Goal: Task Accomplishment & Management: Use online tool/utility

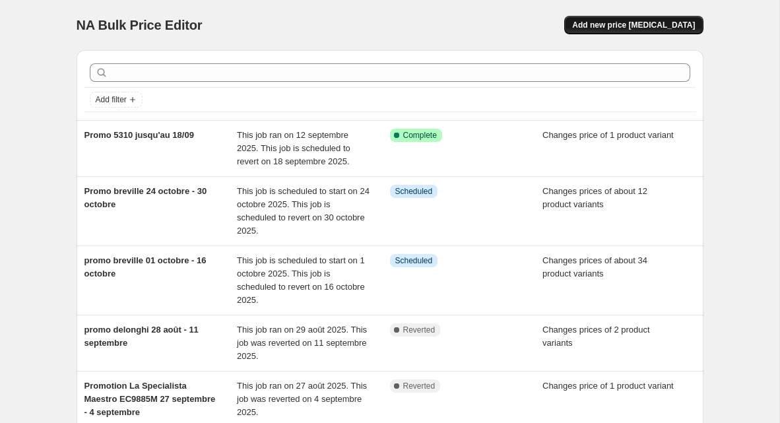
click at [645, 32] on button "Add new price [MEDICAL_DATA]" at bounding box center [633, 25] width 139 height 18
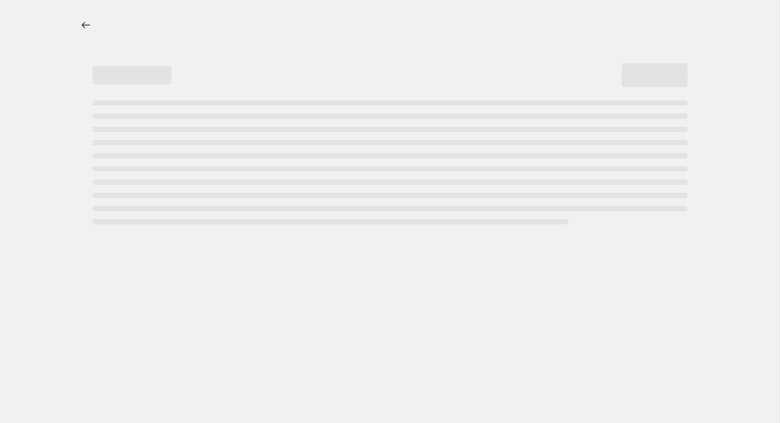
select select "percentage"
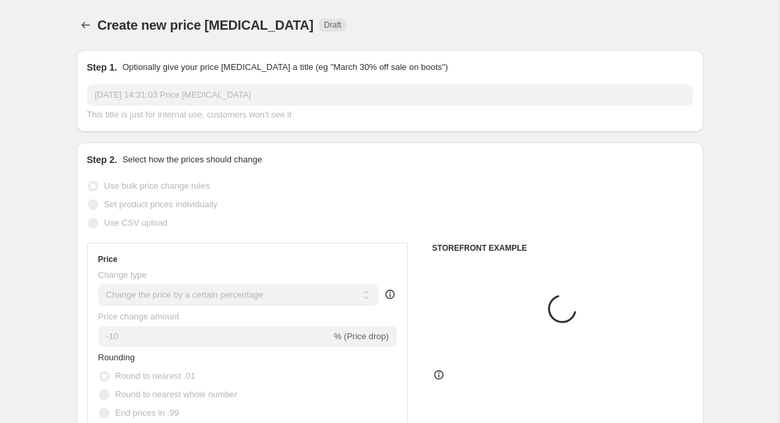
click at [237, 94] on input "[DATE] 14:31:03 Price [MEDICAL_DATA]" at bounding box center [390, 94] width 606 height 21
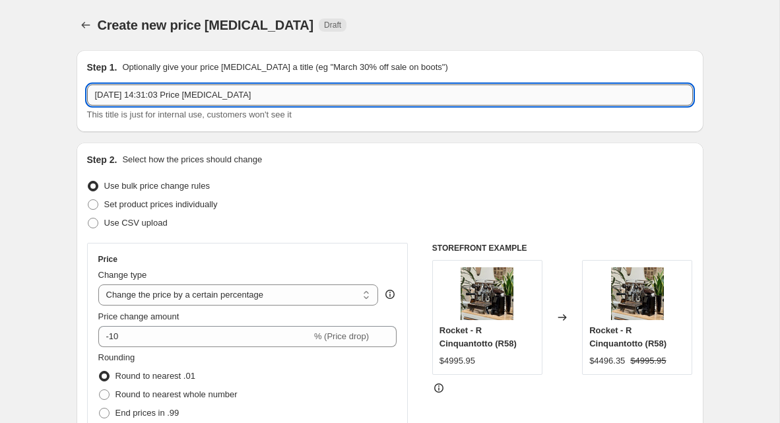
click at [237, 94] on input "[DATE] 14:31:03 Price [MEDICAL_DATA]" at bounding box center [390, 94] width 606 height 21
drag, startPoint x: 146, startPoint y: 99, endPoint x: 151, endPoint y: 88, distance: 12.4
click at [146, 99] on input "promo stone octobre" at bounding box center [390, 94] width 606 height 21
type input "promo stone pure octobre"
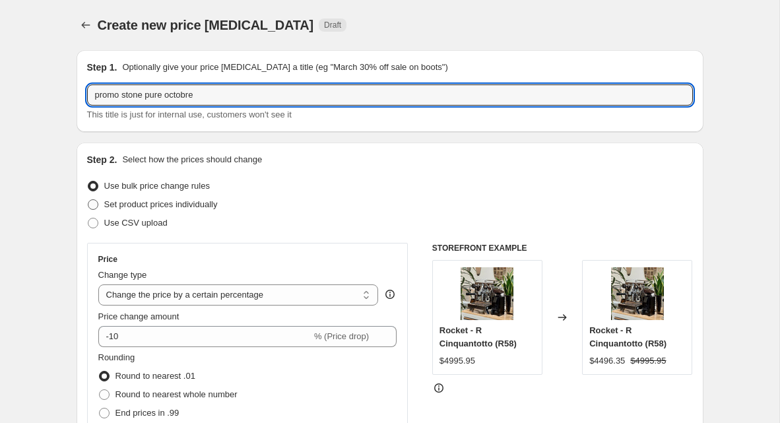
click at [109, 208] on span "Set product prices individually" at bounding box center [160, 204] width 113 height 10
click at [88, 200] on input "Set product prices individually" at bounding box center [88, 199] width 1 height 1
radio input "true"
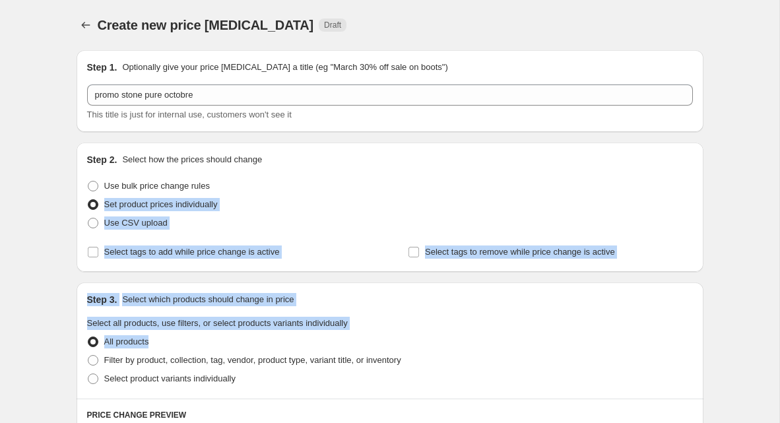
drag, startPoint x: 253, startPoint y: 186, endPoint x: 254, endPoint y: 342, distance: 156.4
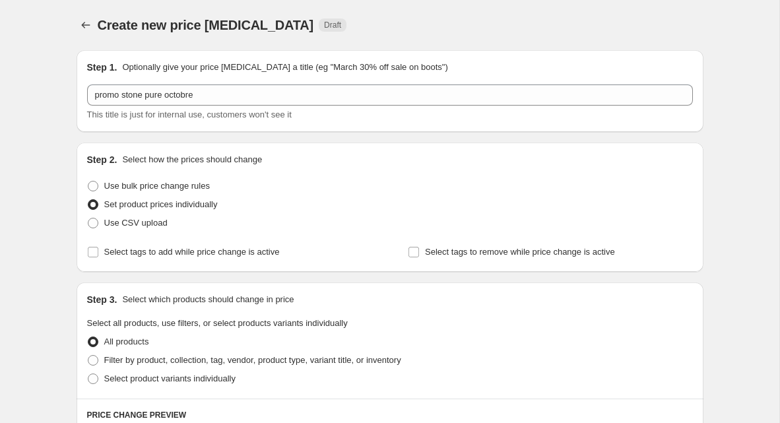
click at [320, 228] on div "Use CSV upload" at bounding box center [390, 223] width 606 height 18
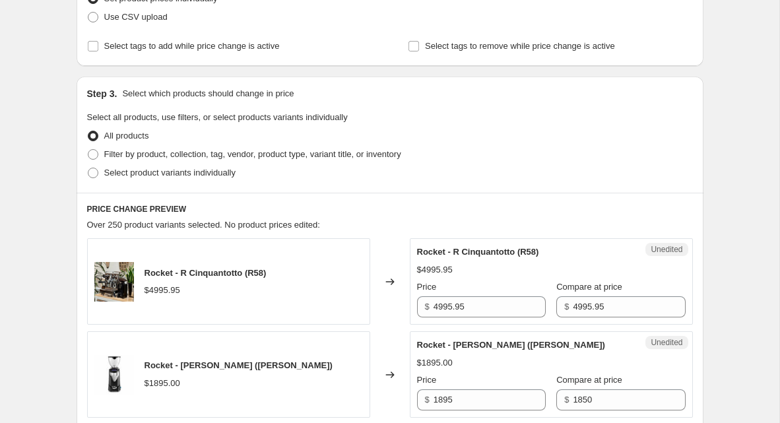
scroll to position [207, 0]
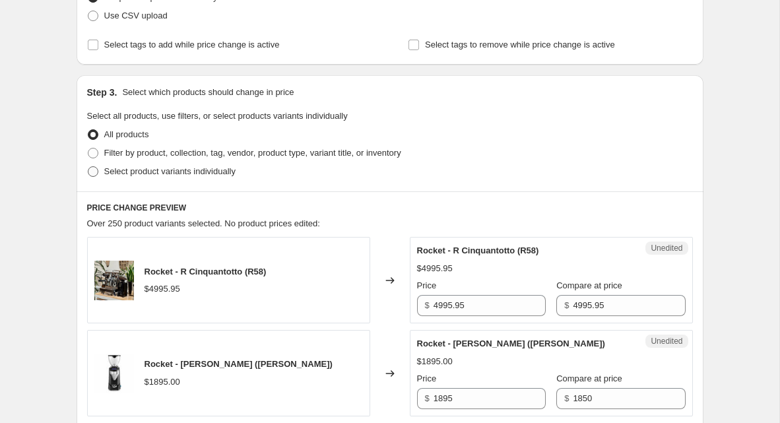
click at [91, 172] on span at bounding box center [93, 171] width 11 height 11
click at [88, 167] on input "Select product variants individually" at bounding box center [88, 166] width 1 height 1
radio input "true"
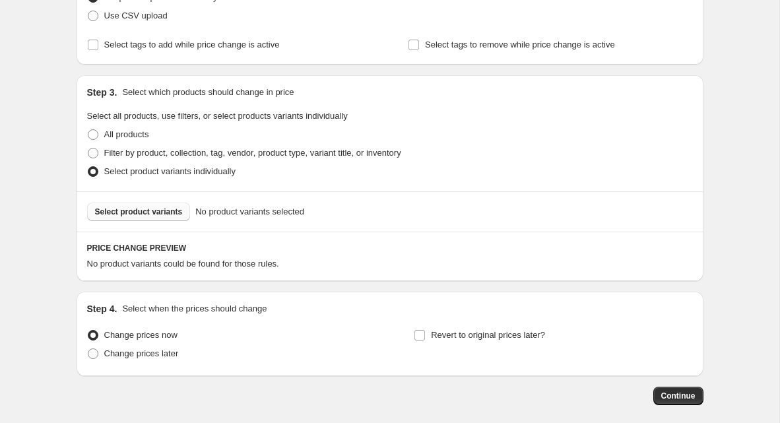
click at [170, 214] on span "Select product variants" at bounding box center [139, 212] width 88 height 11
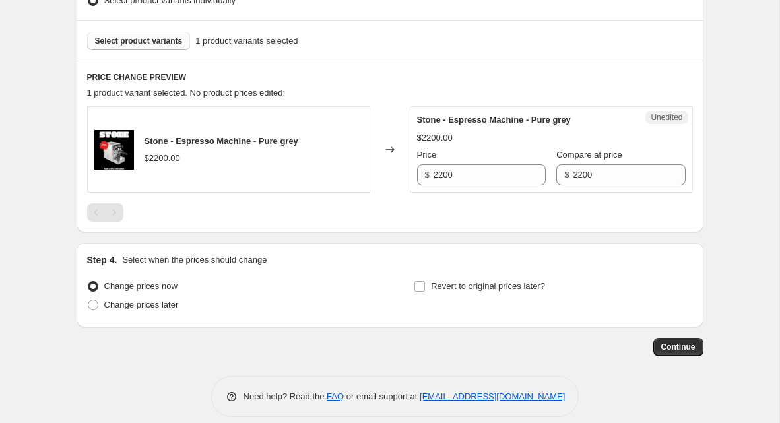
scroll to position [380, 0]
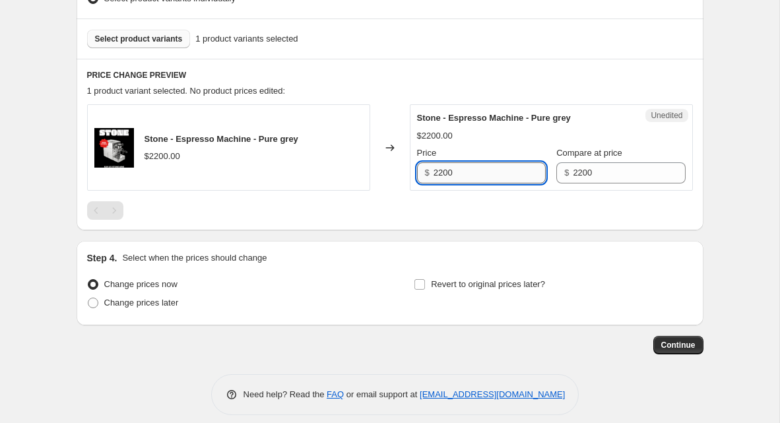
click at [484, 169] on input "2200" at bounding box center [490, 172] width 112 height 21
click at [484, 168] on input "2200" at bounding box center [490, 172] width 112 height 21
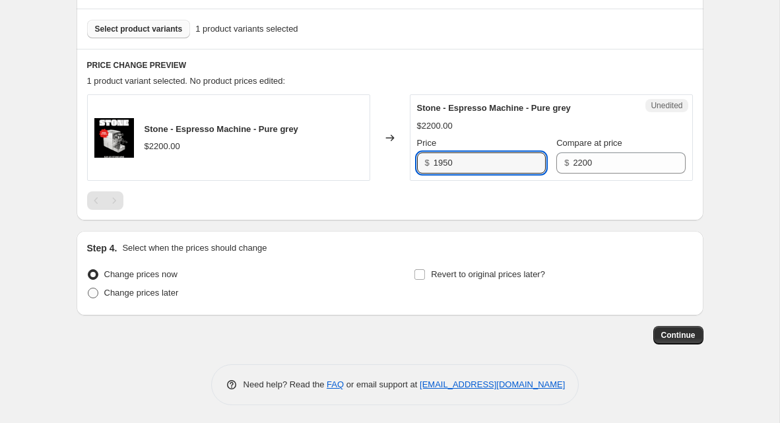
type input "1950"
click at [121, 292] on span "Change prices later" at bounding box center [141, 293] width 75 height 10
click at [88, 288] on input "Change prices later" at bounding box center [88, 288] width 1 height 1
radio input "true"
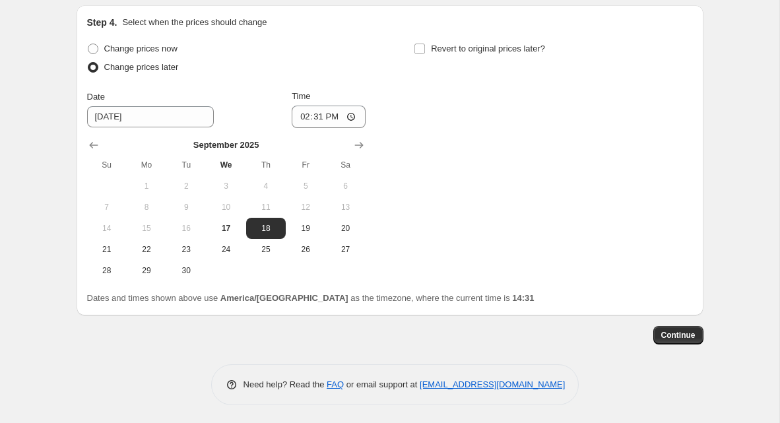
scroll to position [614, 0]
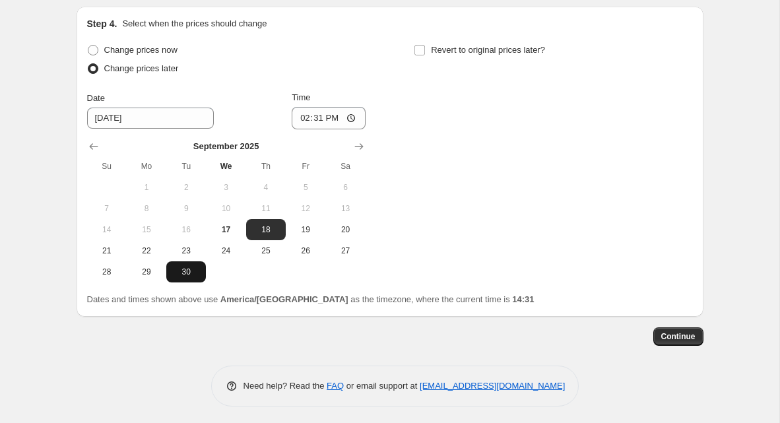
click at [185, 271] on span "30" at bounding box center [186, 272] width 29 height 11
type input "[DATE]"
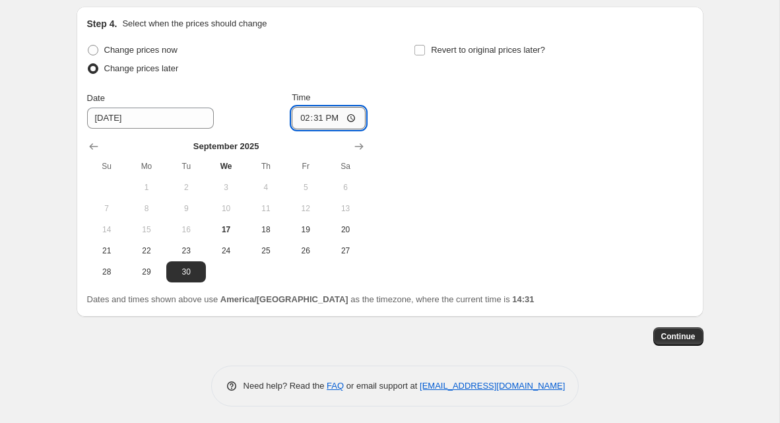
click at [325, 118] on input "14:31" at bounding box center [329, 118] width 74 height 22
type input "00:00"
click at [444, 59] on div "Revert to original prices later?" at bounding box center [553, 61] width 278 height 40
click at [445, 52] on span "Revert to original prices later?" at bounding box center [488, 50] width 114 height 10
click at [425, 52] on input "Revert to original prices later?" at bounding box center [419, 50] width 11 height 11
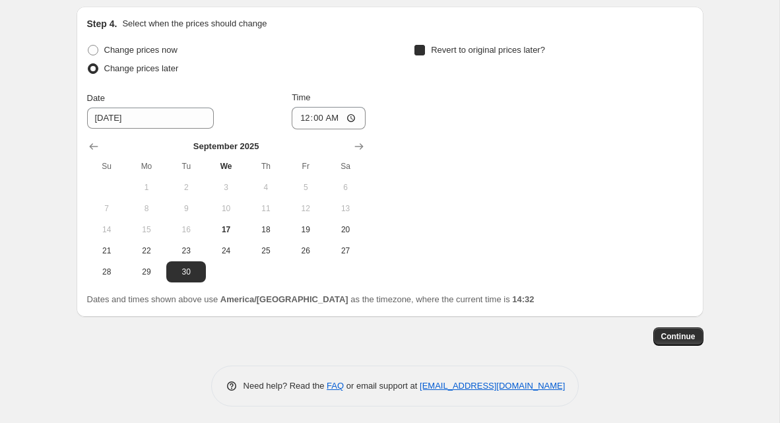
checkbox input "true"
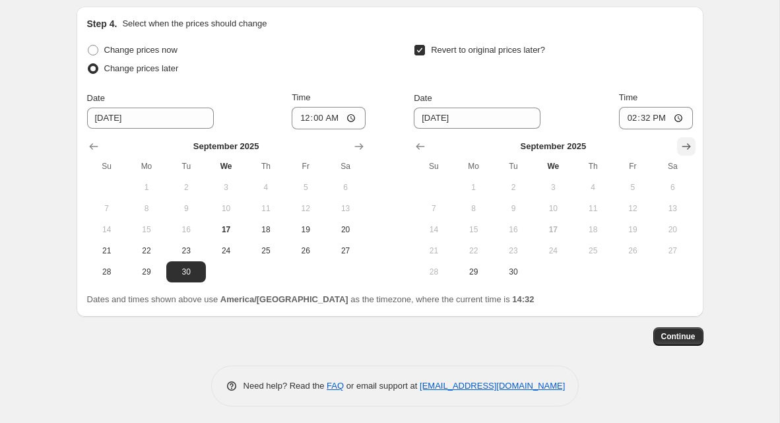
click at [691, 145] on icon "Show next month, October 2025" at bounding box center [686, 146] width 13 height 13
click at [633, 272] on span "31" at bounding box center [632, 272] width 29 height 11
type input "[DATE]"
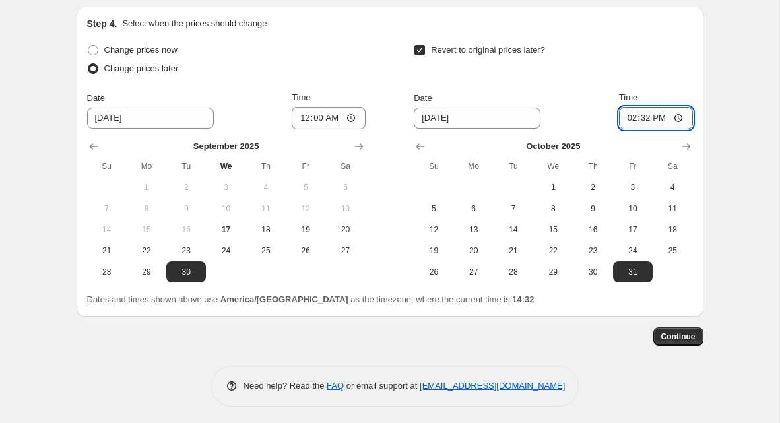
click at [640, 123] on input "14:32" at bounding box center [656, 118] width 74 height 22
type input "23:59"
click at [674, 331] on span "Continue" at bounding box center [678, 336] width 34 height 11
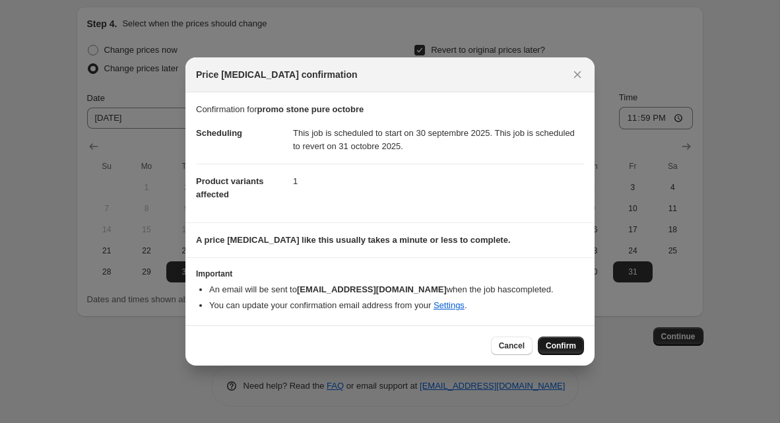
click at [565, 349] on span "Confirm" at bounding box center [561, 345] width 30 height 11
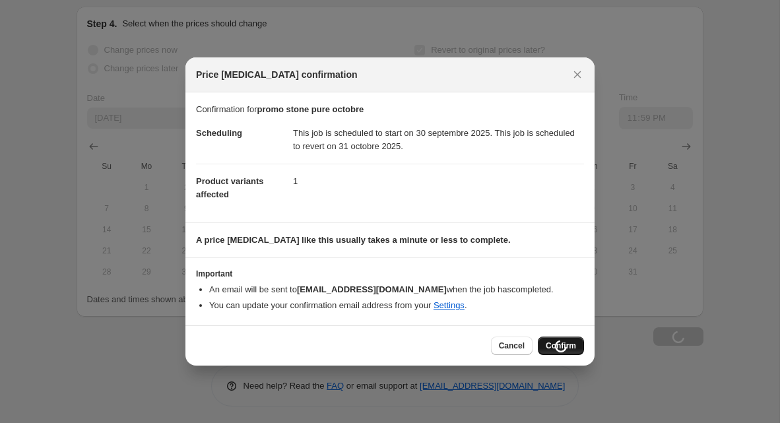
scroll to position [614, 0]
